Goal: Transaction & Acquisition: Purchase product/service

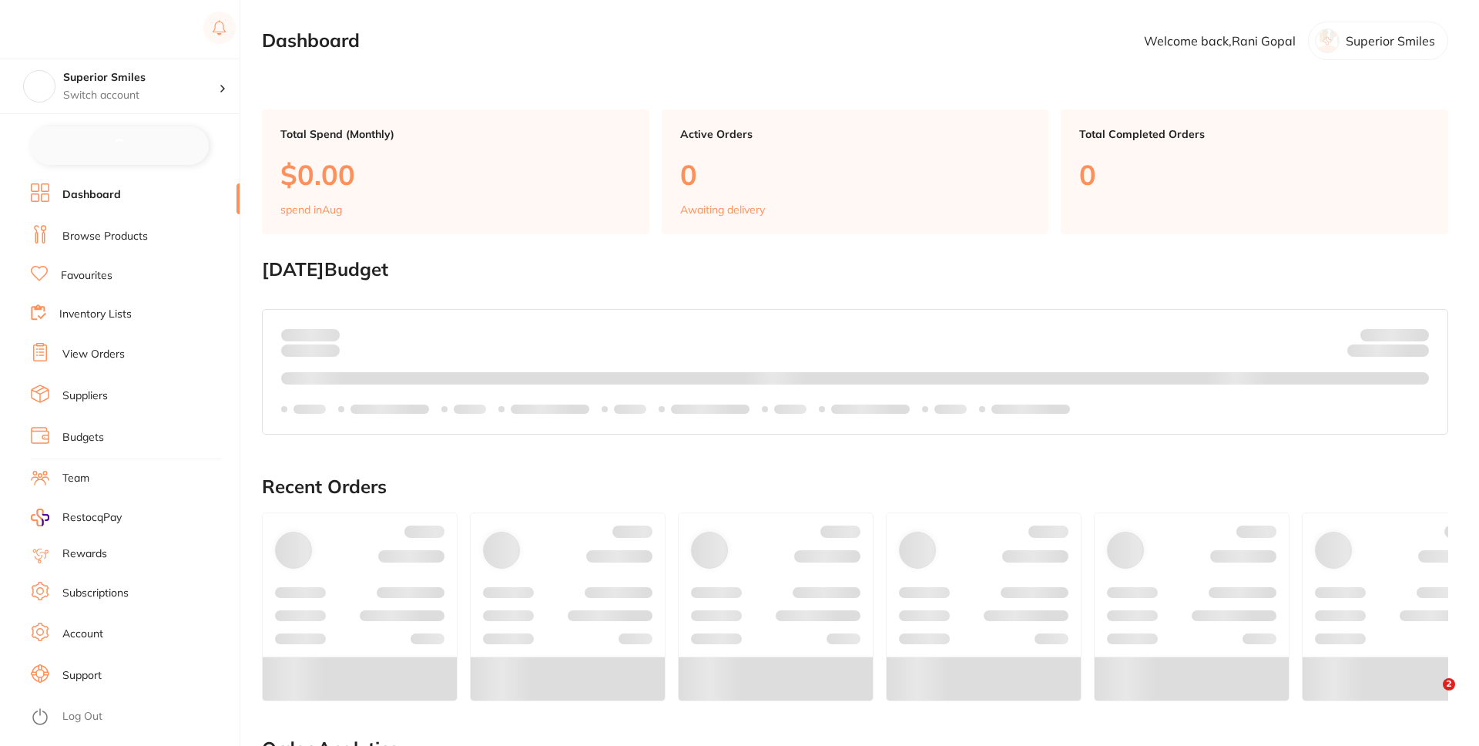
checkbox input "false"
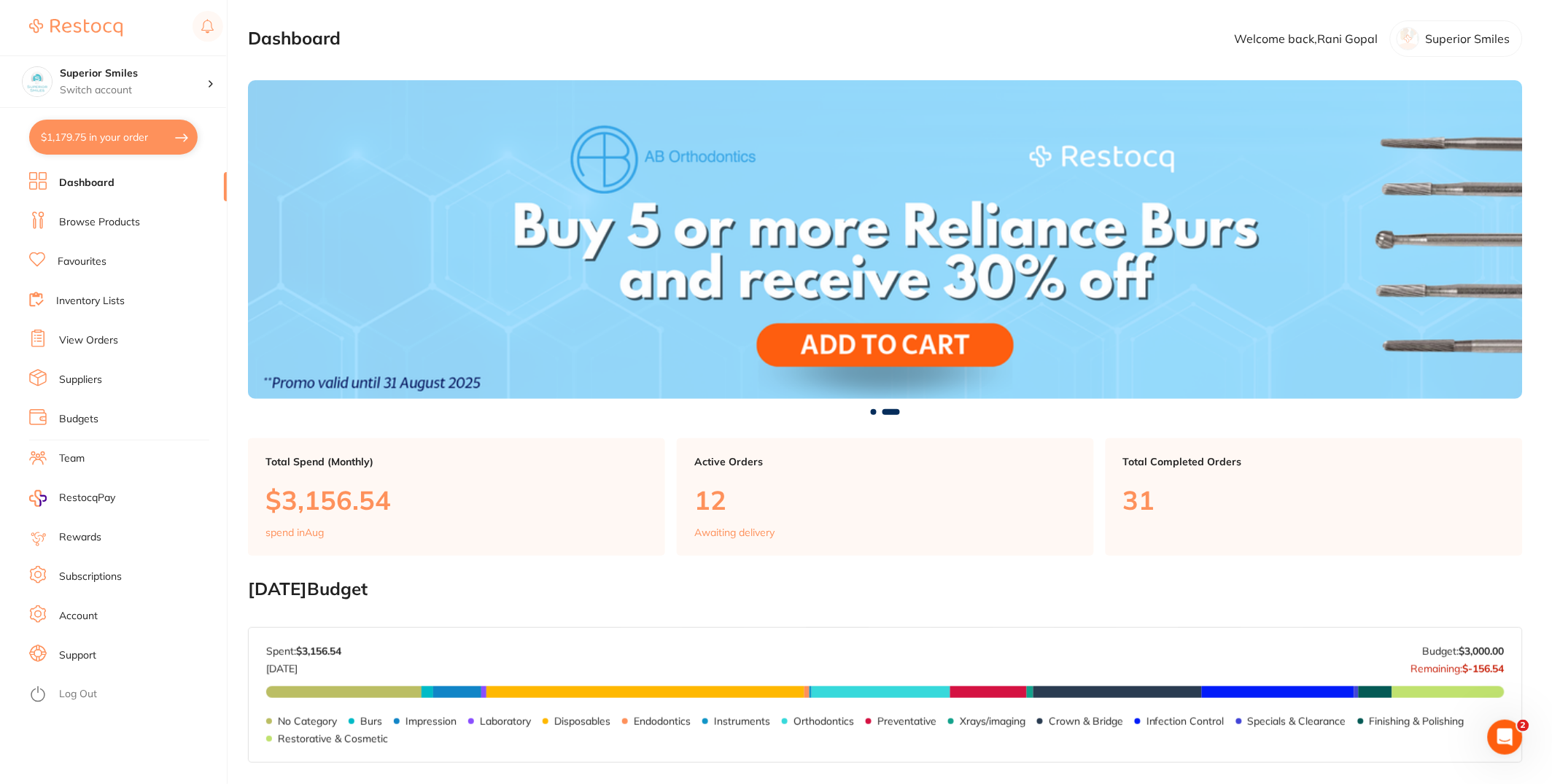
click at [149, 223] on li "Browse Products" at bounding box center [128, 222] width 198 height 22
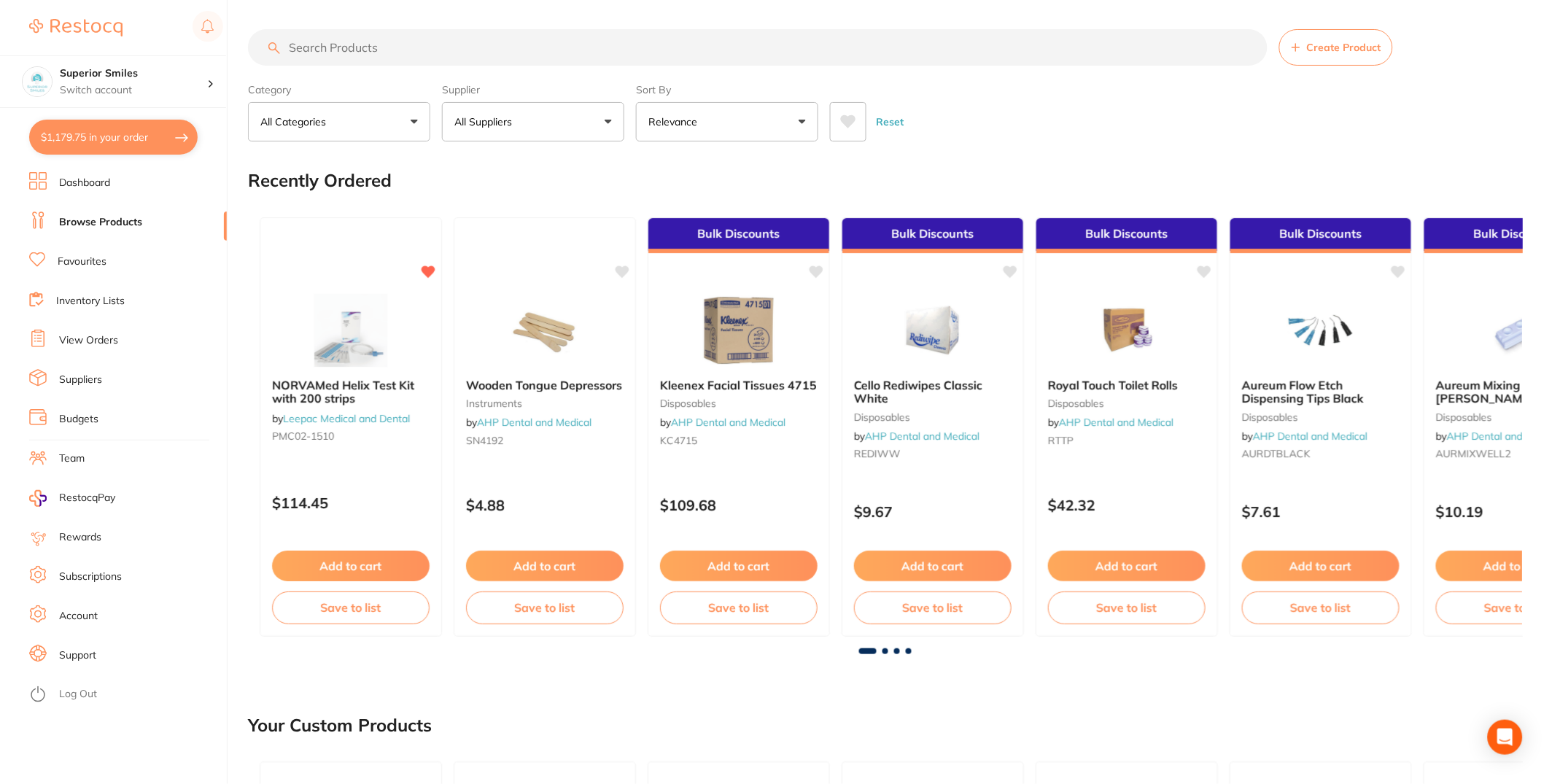
drag, startPoint x: 446, startPoint y: 27, endPoint x: 447, endPoint y: 53, distance: 26.0
click at [447, 54] on input "search" at bounding box center [758, 47] width 1020 height 37
paste input "2GC-GAENIALFLOA35"
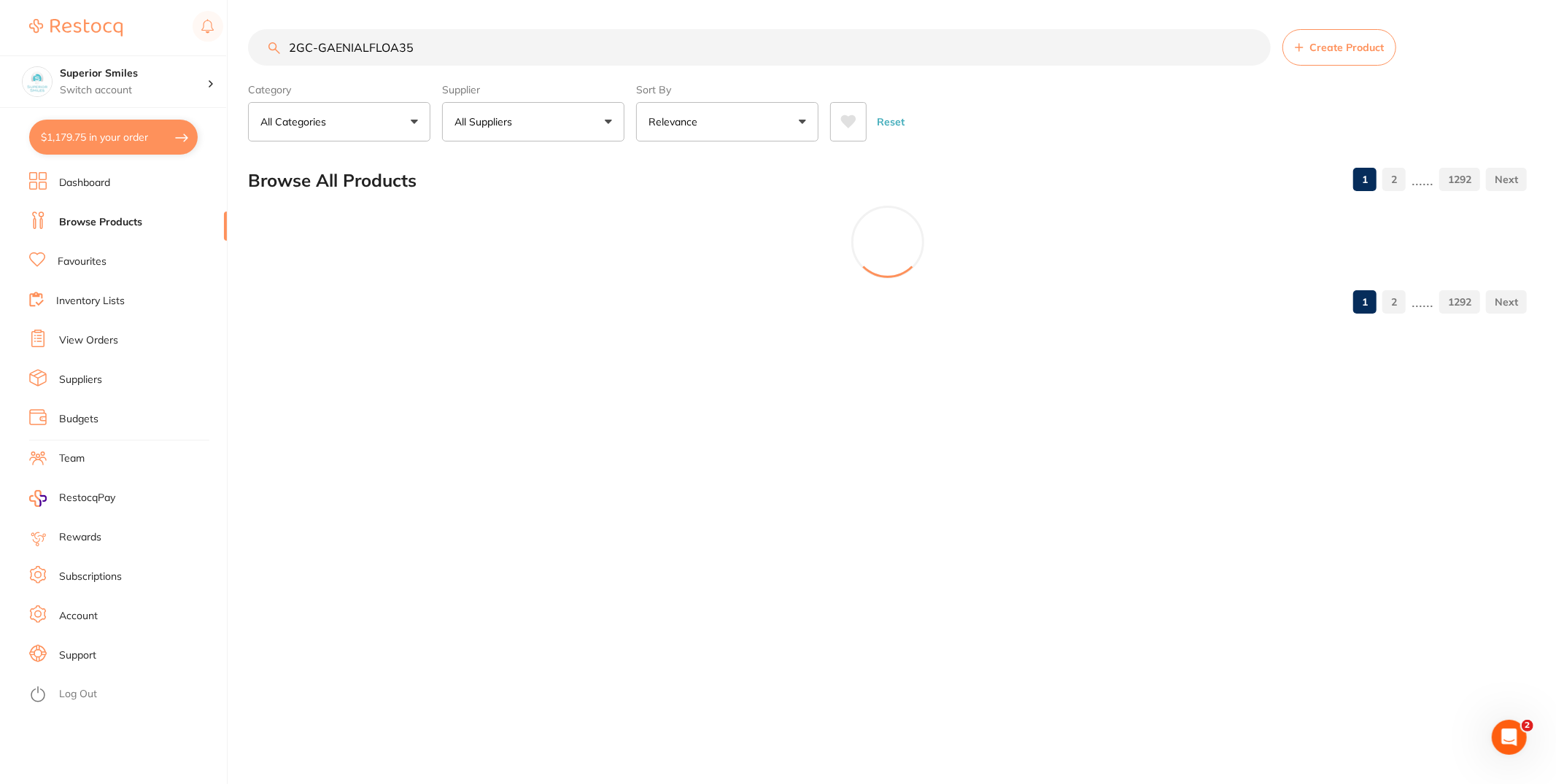
click at [301, 45] on input "2GC-GAENIALFLOA35" at bounding box center [760, 47] width 1023 height 37
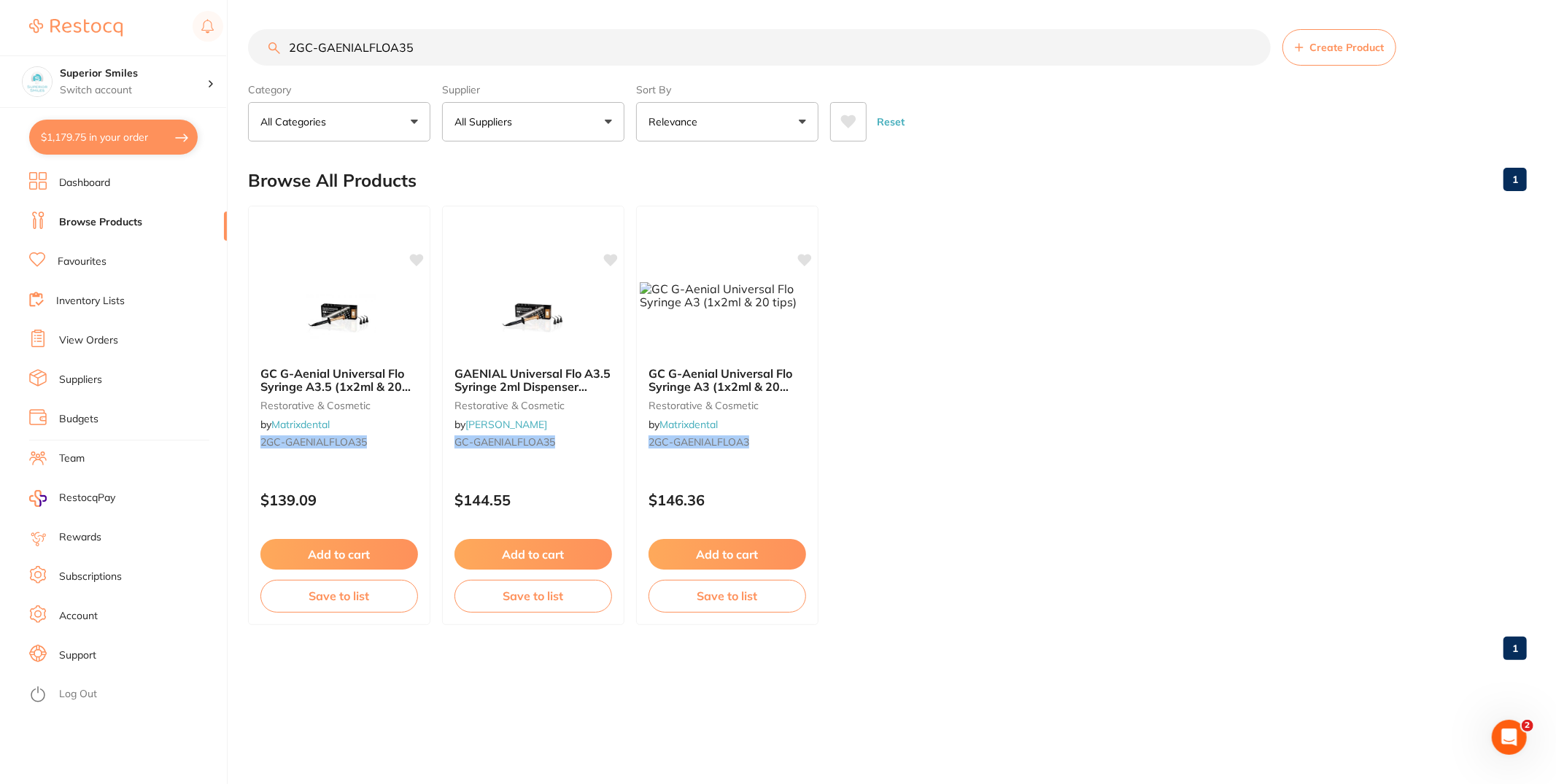
click at [493, 56] on input "2GC-GAENIALFLOA35" at bounding box center [760, 47] width 1023 height 37
type input "2GC-GAENIALFLOA35"
type textarea "2GC-GAENIALFLOA35"
drag, startPoint x: 473, startPoint y: 50, endPoint x: 57, endPoint y: 40, distance: 416.1
click at [0, 37] on div "$1,179.75 Superior Smiles Switch account Superior Smiles $1,179.75 in your orde…" at bounding box center [778, 392] width 1556 height 784
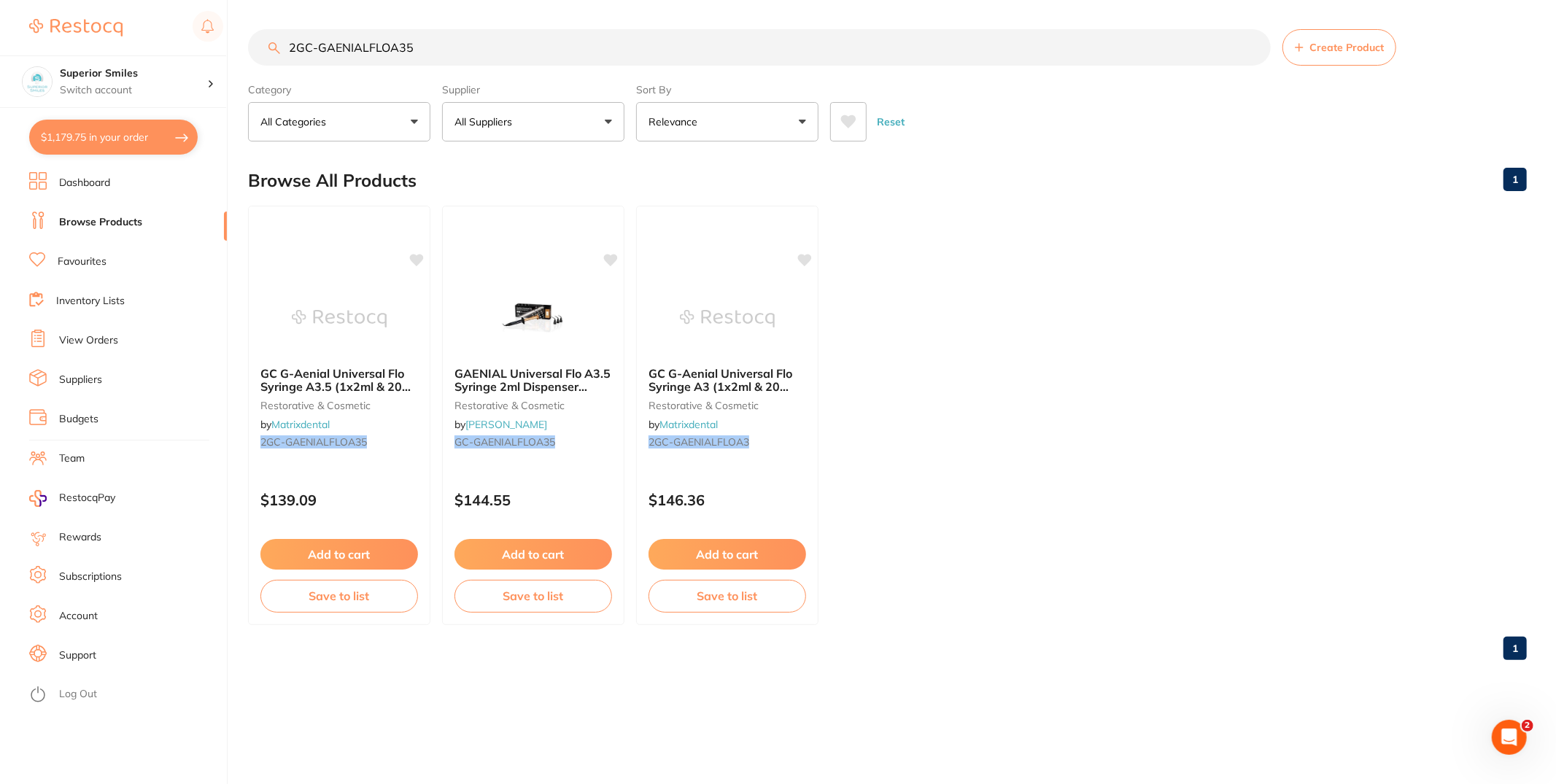
paste input "search"
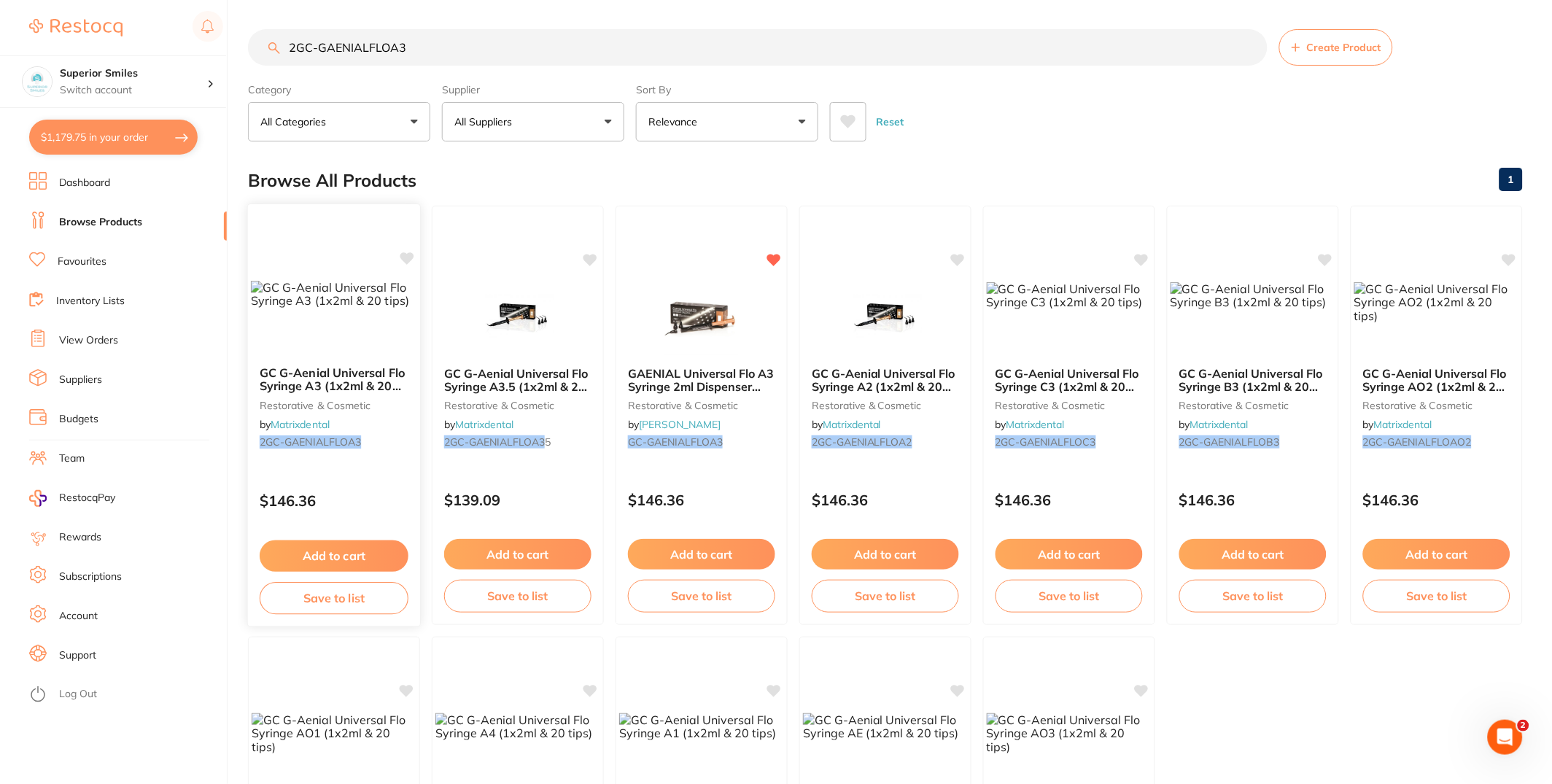
type input "2GC-GAENIALFLOA3"
click at [334, 285] on img at bounding box center [334, 294] width 167 height 27
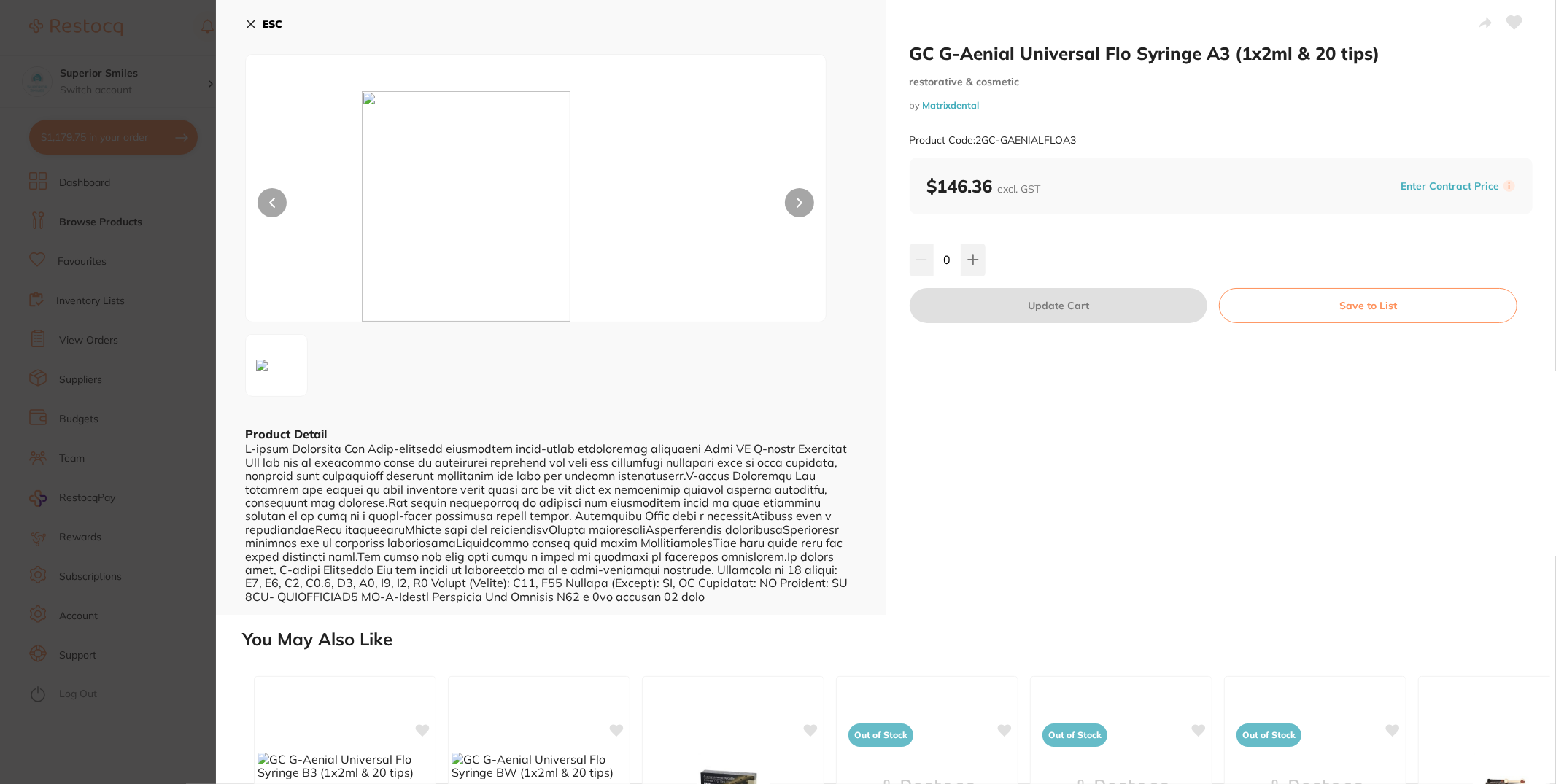
click at [1400, 15] on icon at bounding box center [1514, 22] width 16 height 14
click at [1208, 637] on h2 "You May Also Like" at bounding box center [896, 640] width 1308 height 21
click at [252, 21] on icon at bounding box center [251, 24] width 11 height 11
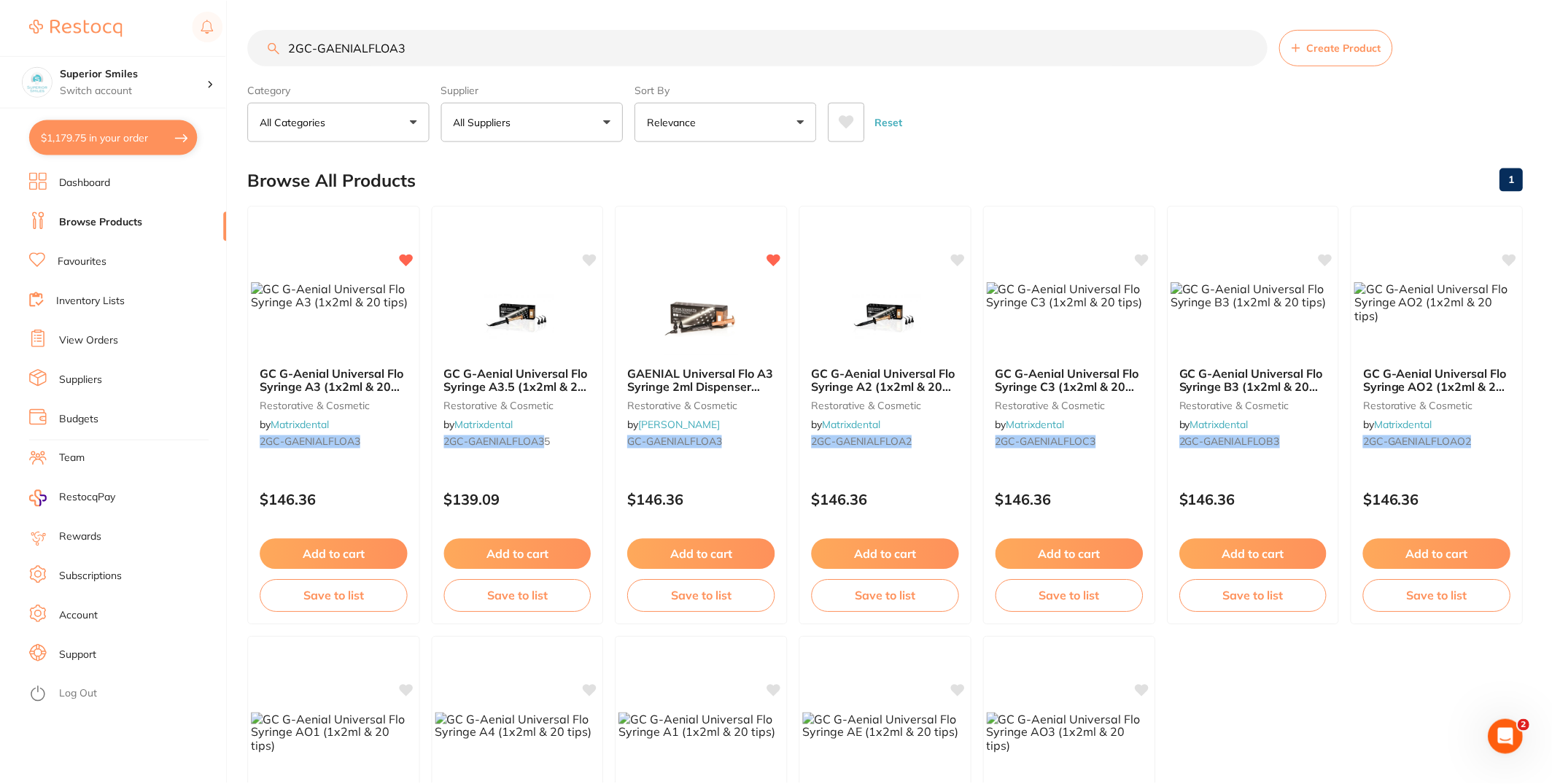
scroll to position [47, 0]
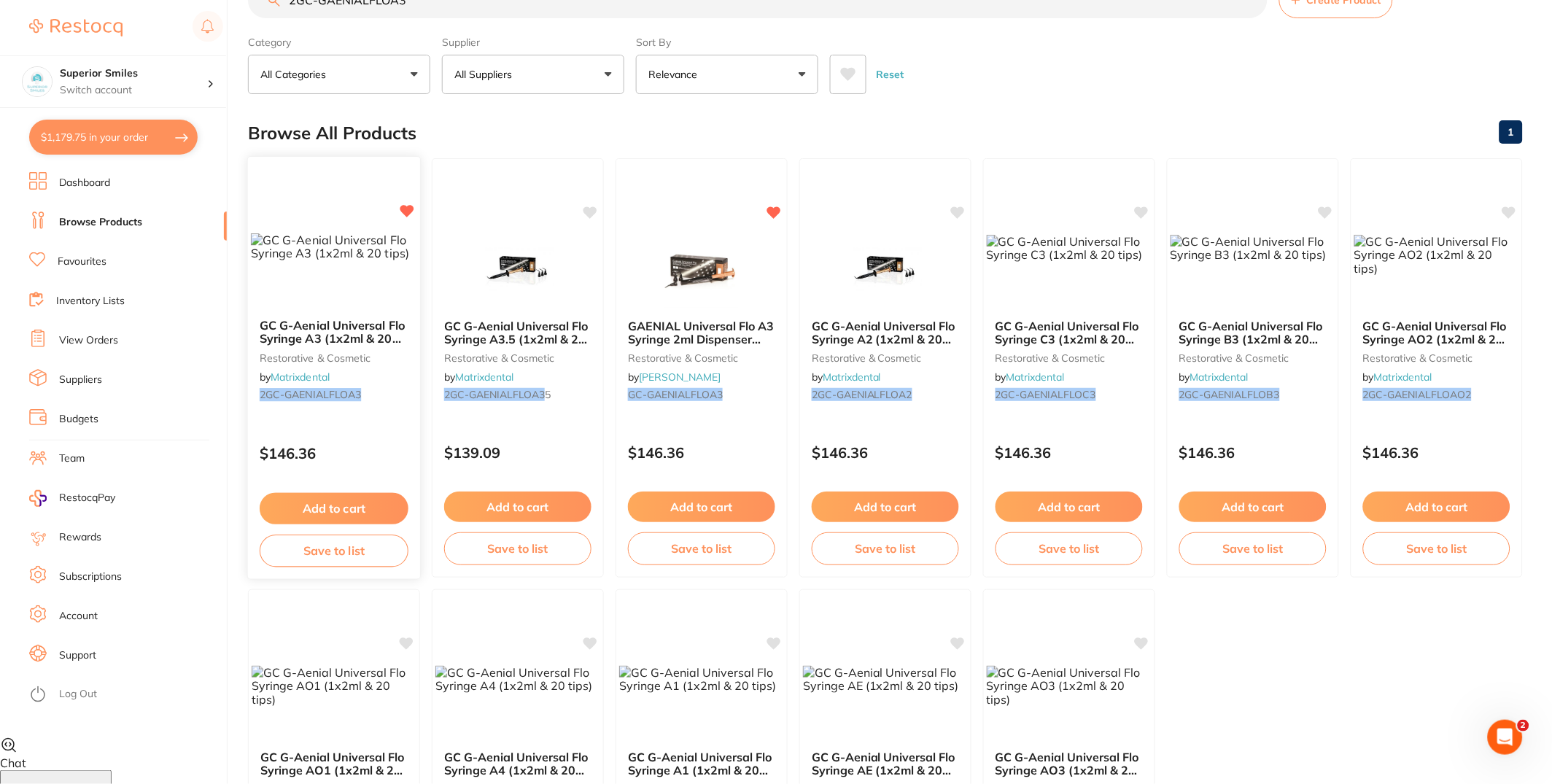
click at [361, 260] on img at bounding box center [334, 247] width 167 height 27
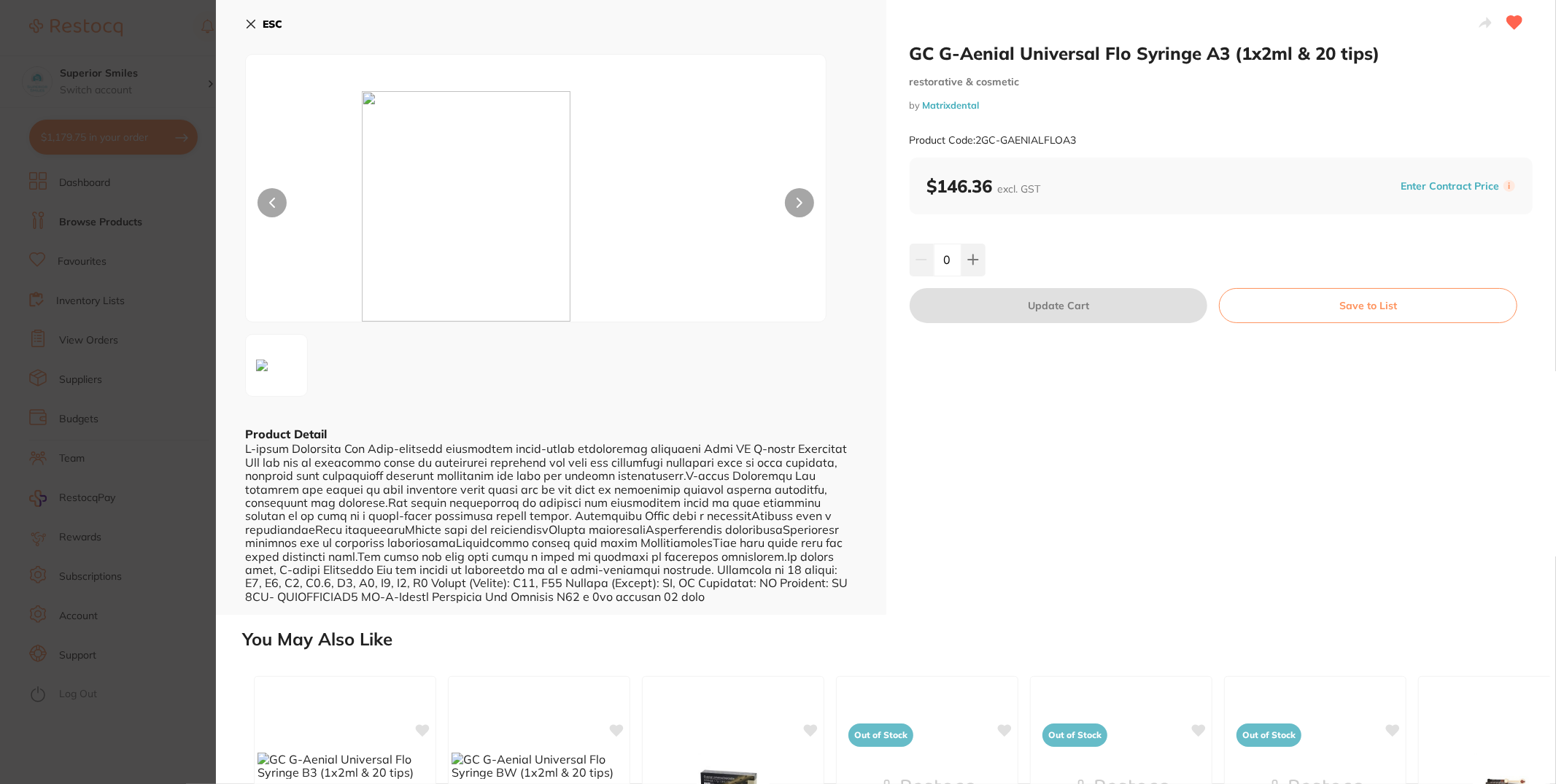
click at [254, 14] on button "ESC" at bounding box center [263, 24] width 37 height 25
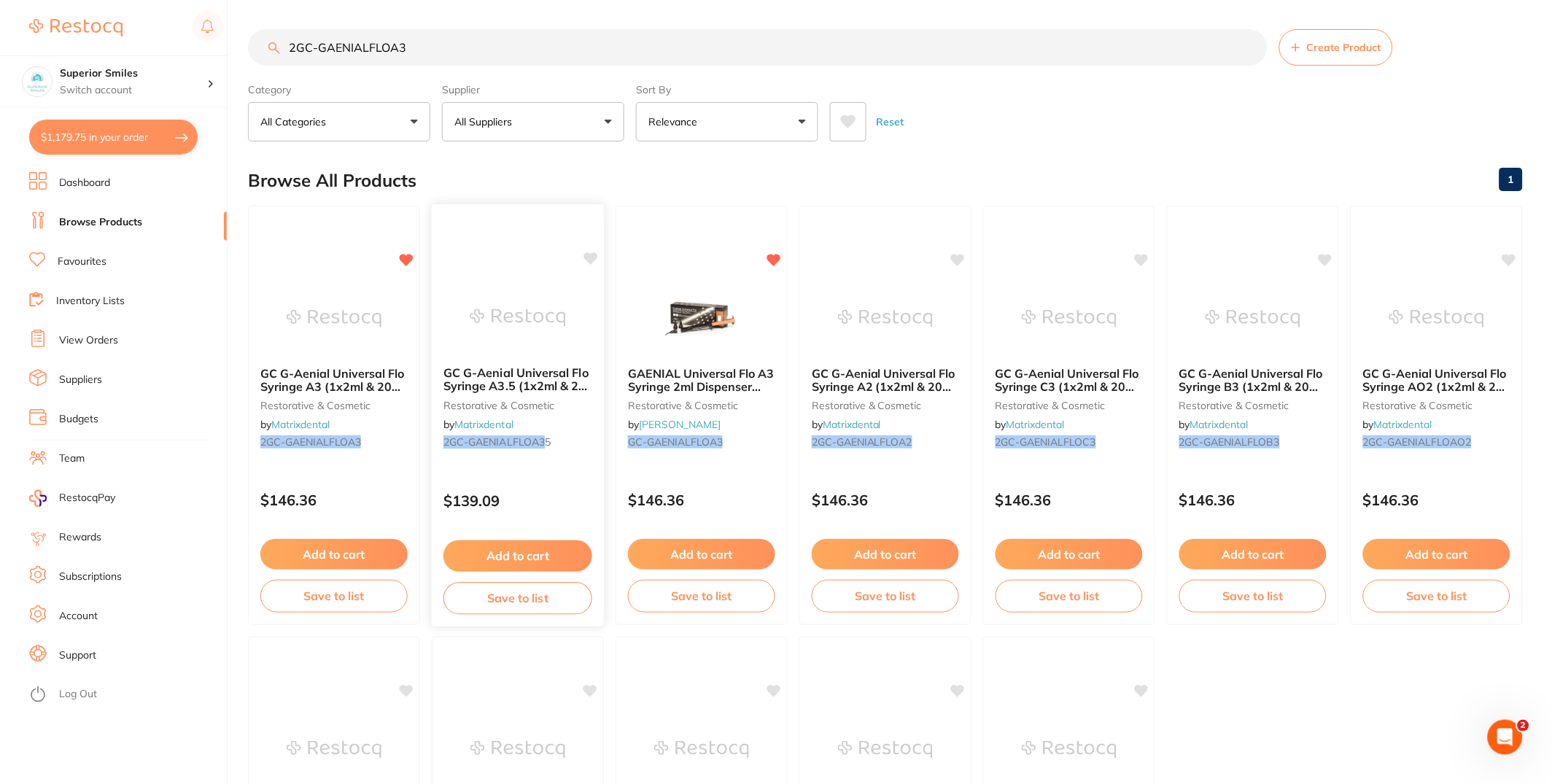
click at [592, 257] on icon at bounding box center [591, 258] width 14 height 12
click at [391, 401] on small "restorative & cosmetic" at bounding box center [333, 404] width 149 height 11
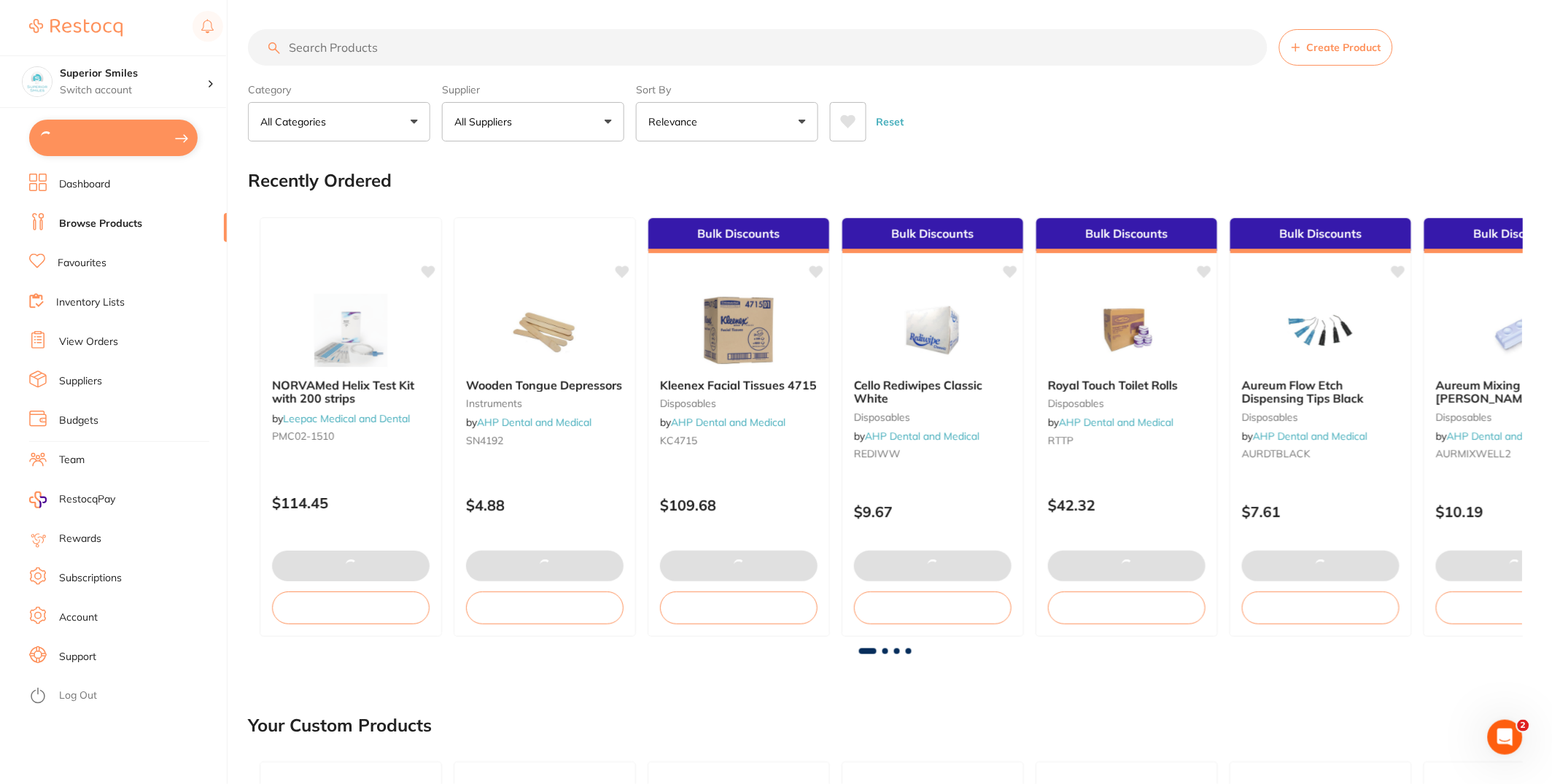
drag, startPoint x: 414, startPoint y: 33, endPoint x: 424, endPoint y: 21, distance: 15.6
click at [413, 33] on input "search" at bounding box center [758, 47] width 1020 height 37
paste input "2GC-GAENIALFLOA3"
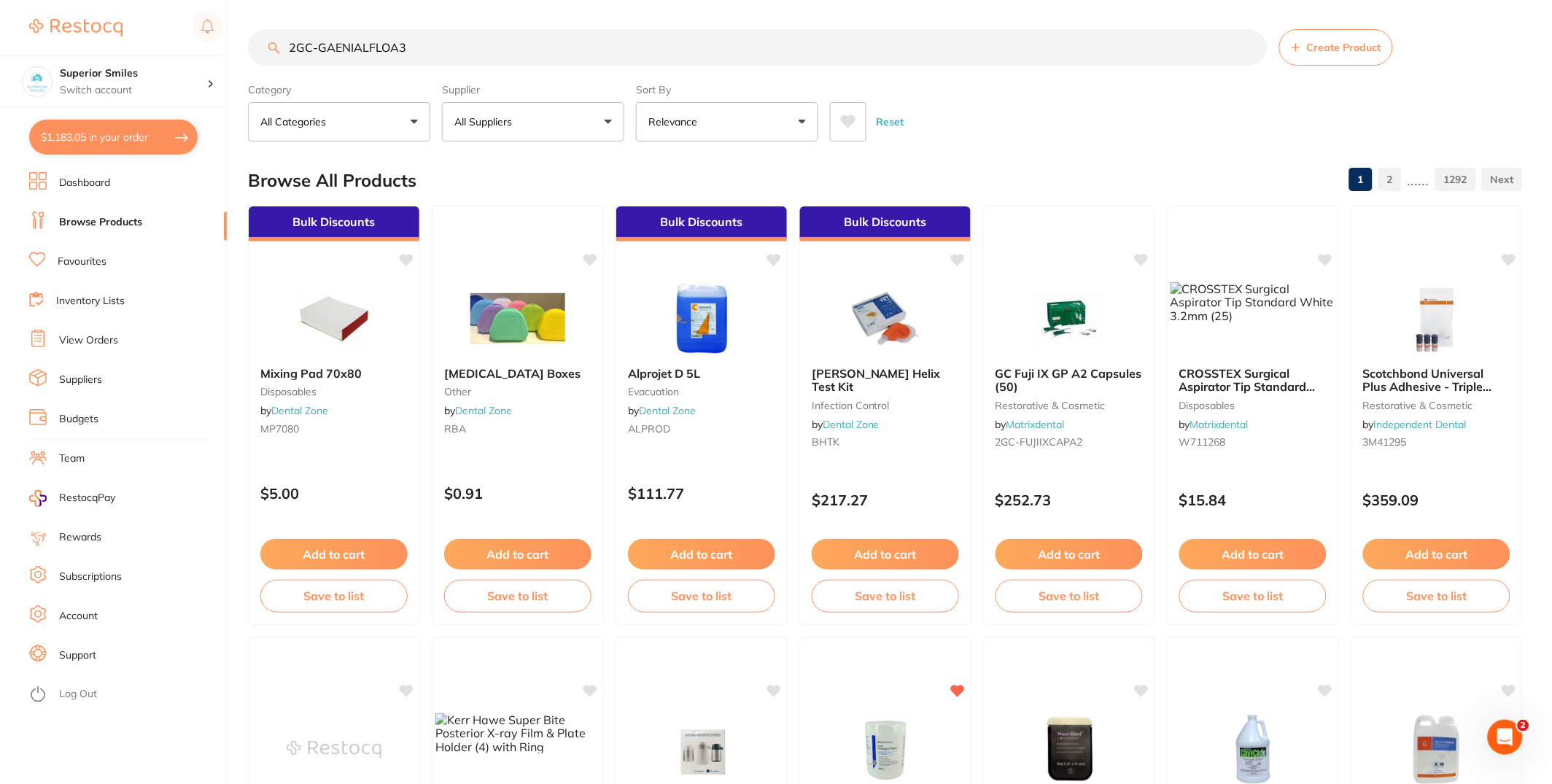
type input "2GC-GAENIALFLOA3"
click at [580, 125] on button "All Suppliers" at bounding box center [533, 122] width 183 height 40
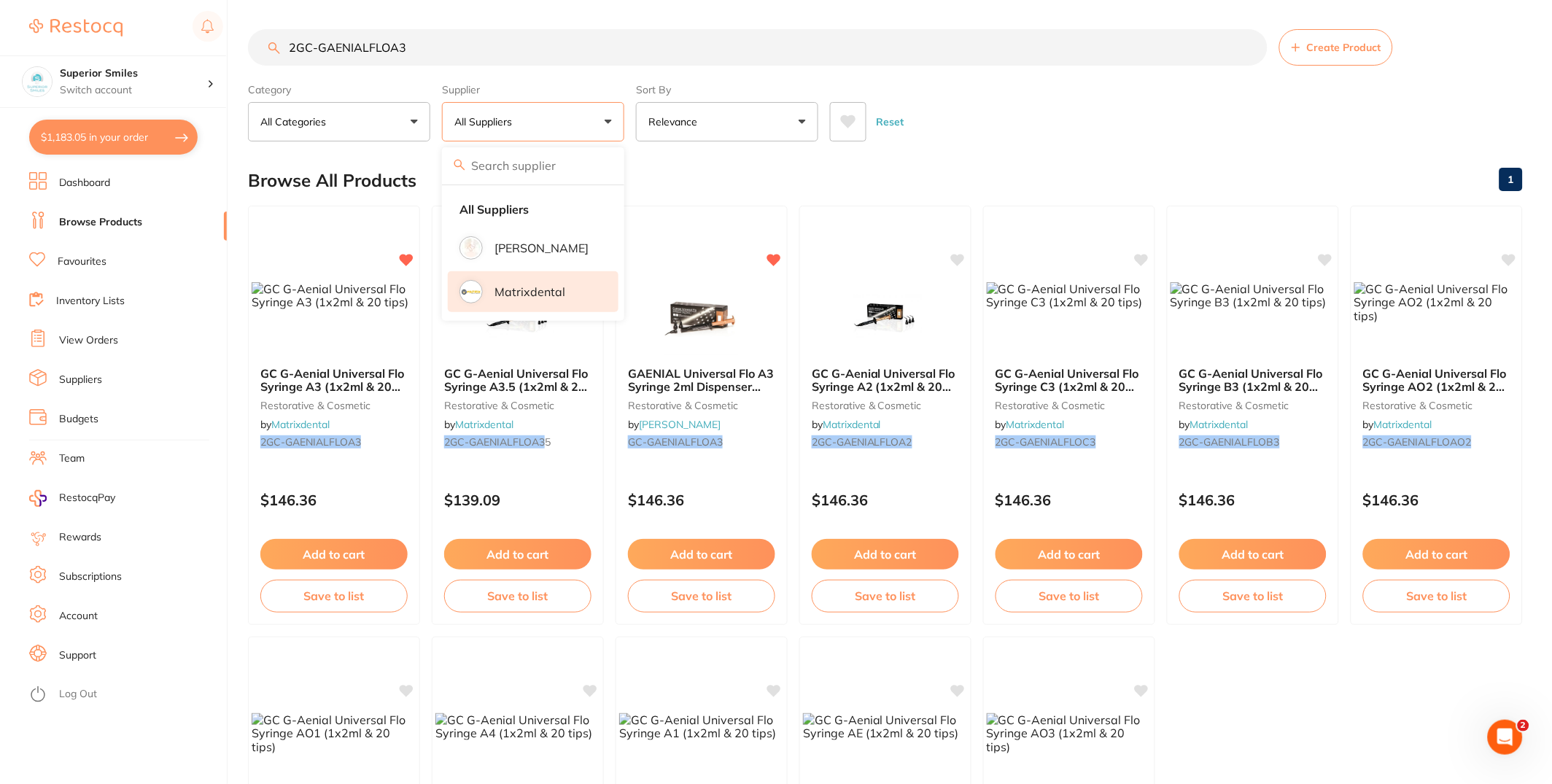
click at [524, 304] on li "Matrixdental" at bounding box center [533, 292] width 170 height 41
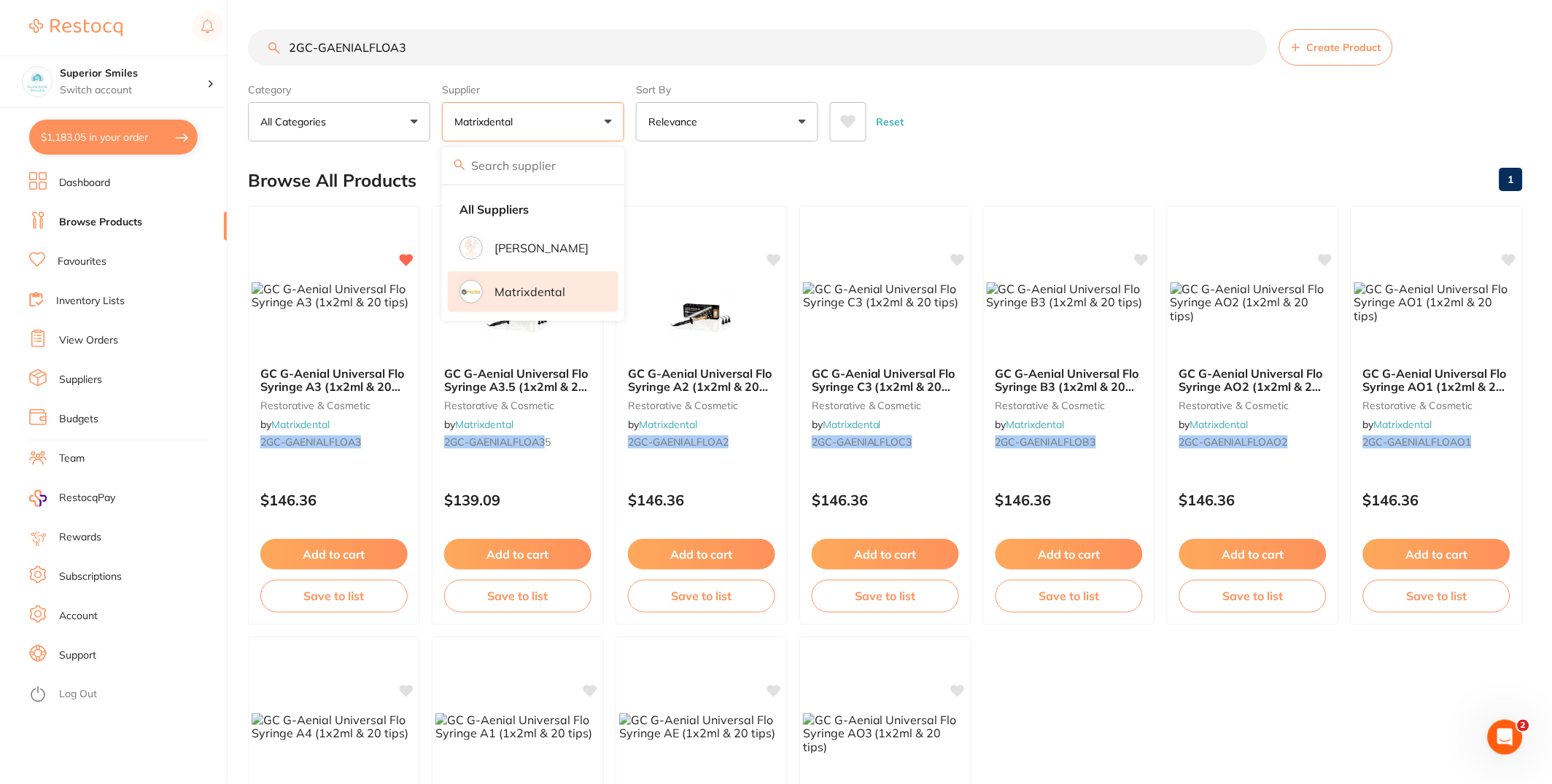
click at [1050, 83] on div "Category All Categories All Categories restorative & cosmetic Clear Category fa…" at bounding box center [885, 110] width 1275 height 64
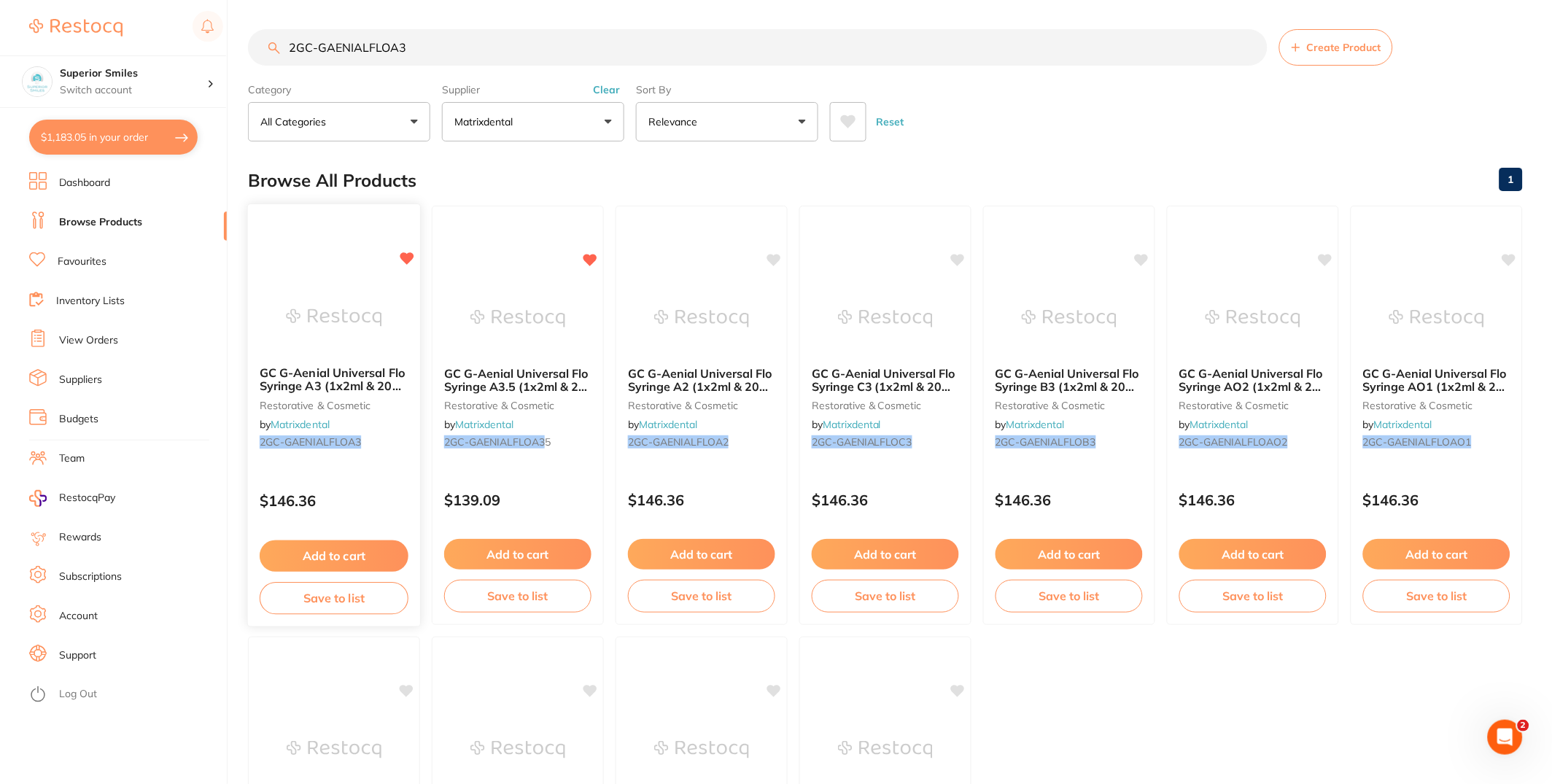
click at [386, 386] on span "GC G-Aenial Universal Flo Syringe A3 (1x2ml & 20 tips)" at bounding box center [331, 386] width 145 height 42
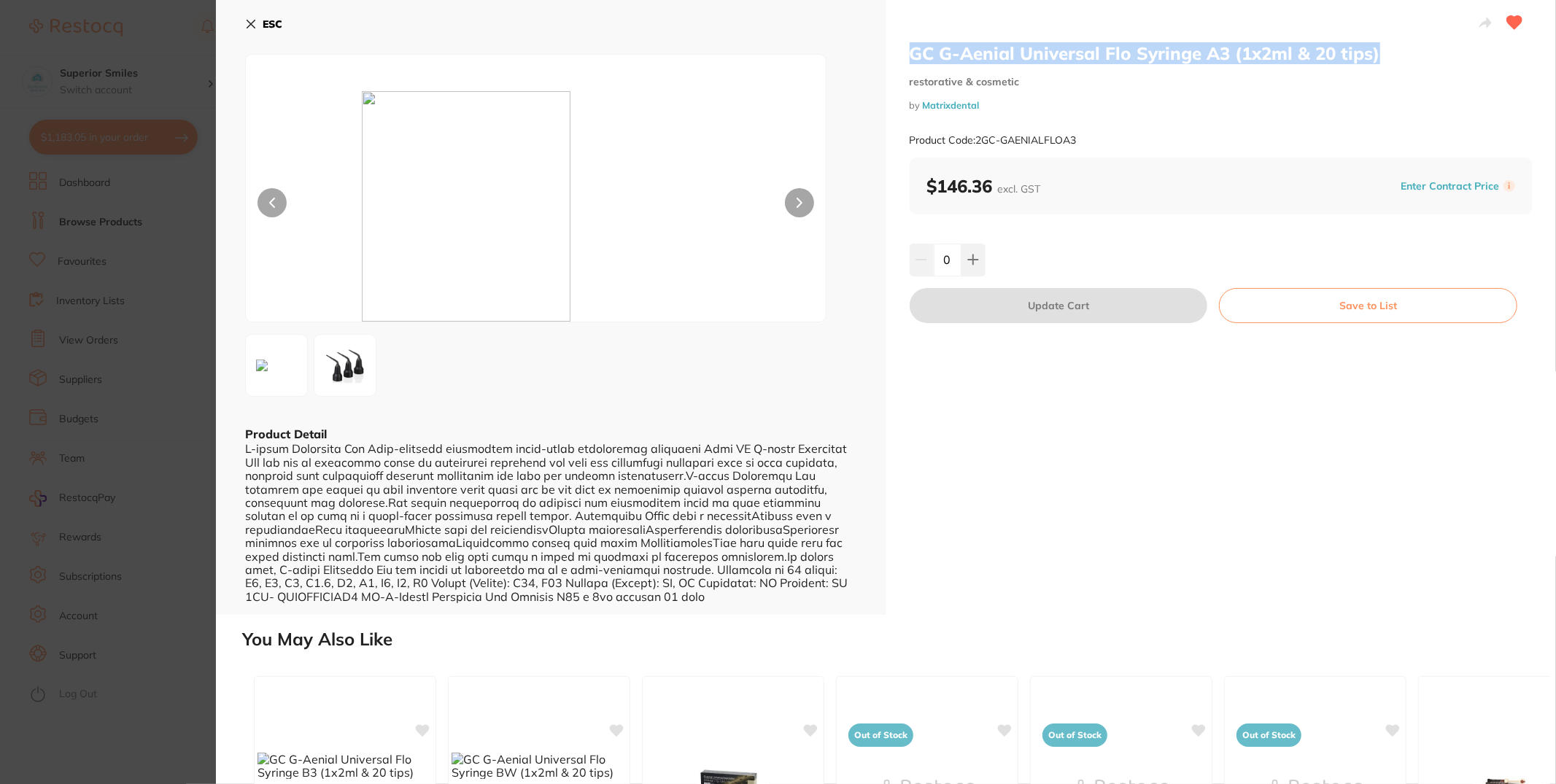
drag, startPoint x: 1302, startPoint y: 65, endPoint x: 1398, endPoint y: 54, distance: 96.6
type textarea "GC G-Aenial Universal Flo Syringe A3 (1x2ml & 20 tips)"
click at [1403, 50] on div "GC G-Aenial Universal Flo Syringe A3 (1x2ml & 20 tips) restorative & cosmetic b…" at bounding box center [1222, 307] width 671 height 615
copy h2 "GC G-Aenial Universal Flo Syringe A3 (1x2ml & 20 tips)"
click at [354, 368] on img at bounding box center [345, 365] width 52 height 52
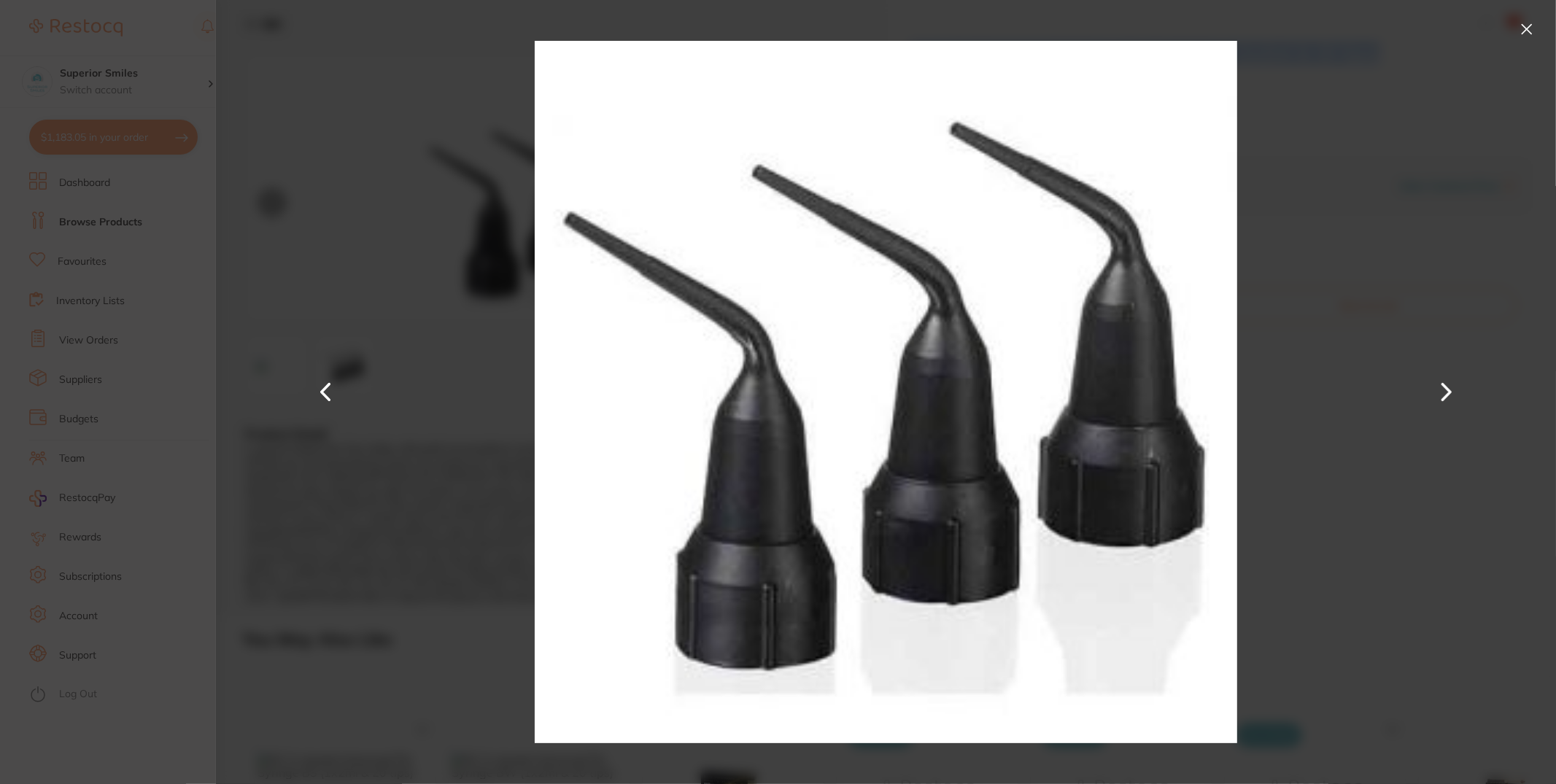
click at [1490, 261] on div at bounding box center [885, 392] width 1340 height 784
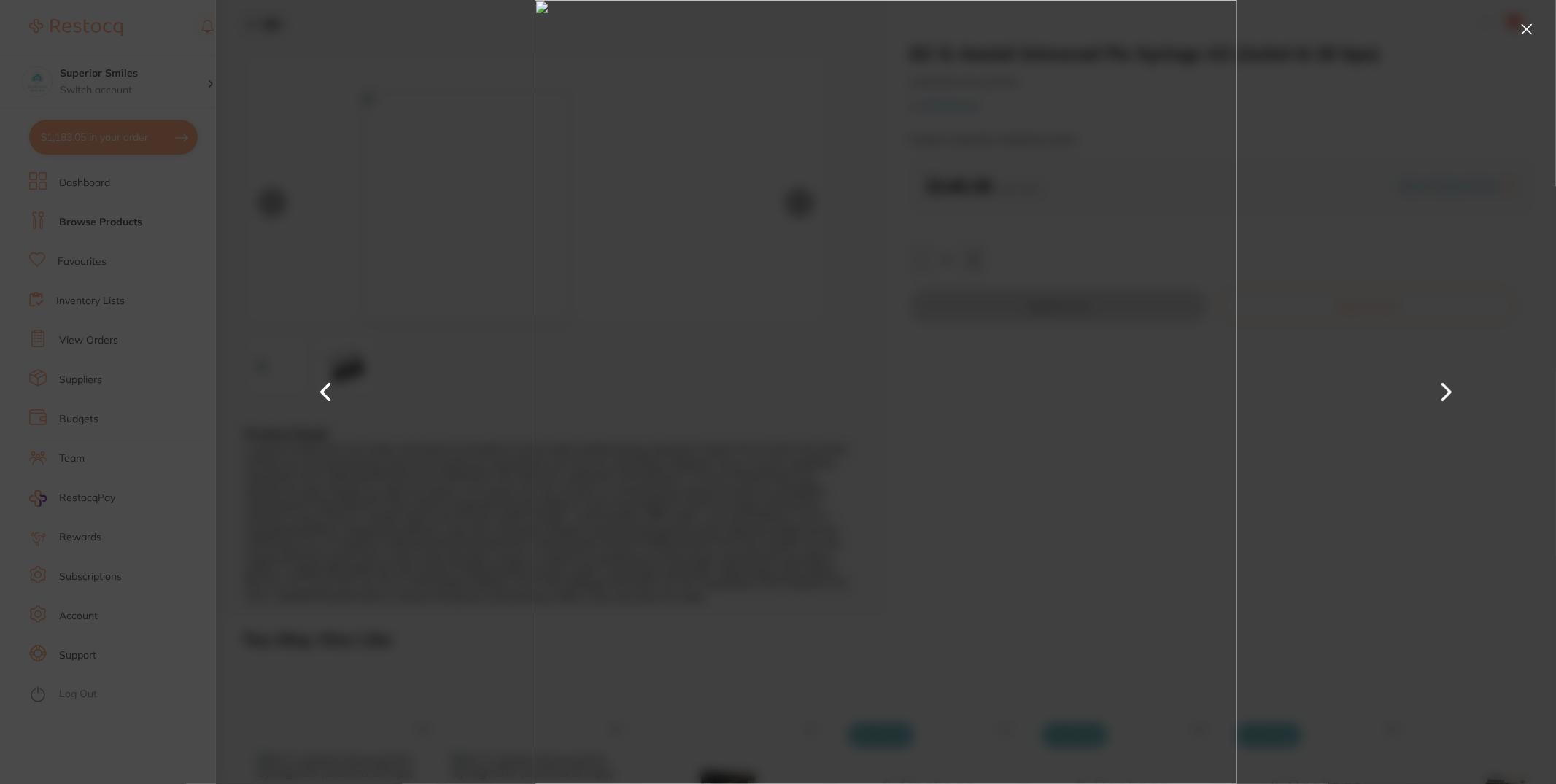
click at [1507, 34] on div at bounding box center [885, 392] width 1340 height 784
click at [1528, 27] on button at bounding box center [1527, 28] width 24 height 24
